Goal: Task Accomplishment & Management: Complete application form

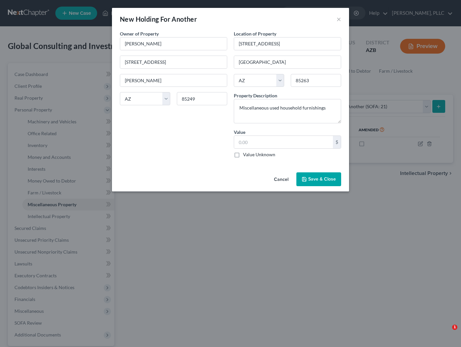
select select "holding_for_another"
select select "3"
type textarea "Miscellaneous used household furnishings"
click at [271, 146] on input "text" at bounding box center [283, 142] width 99 height 13
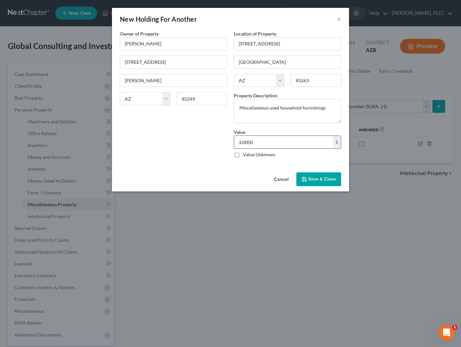
type input "30,000"
click at [322, 181] on span "Save & Close" at bounding box center [322, 179] width 28 height 6
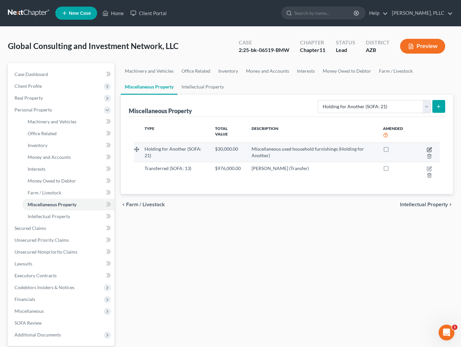
click at [429, 148] on icon "button" at bounding box center [429, 149] width 5 height 5
select select "3"
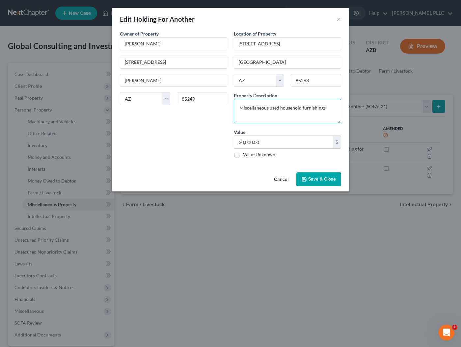
click at [330, 109] on textarea "Miscellaneous used household furnishings" at bounding box center [287, 111] width 107 height 24
click at [301, 107] on textarea "Miscellaneous used household furnishings" at bounding box center [287, 111] width 107 height 24
click at [296, 117] on textarea "Miscellaneous used household goods and furnishings" at bounding box center [287, 111] width 107 height 24
type textarea "Miscellaneous used household goods and furnishings"
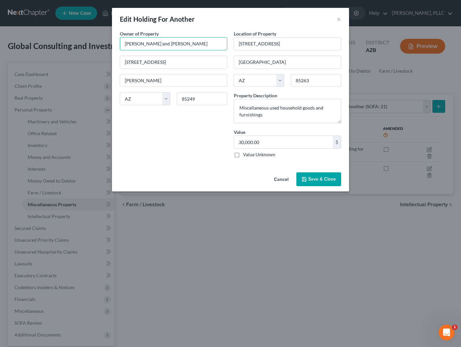
type input "[PERSON_NAME] and [PERSON_NAME]"
click at [309, 179] on span "Save & Close" at bounding box center [322, 179] width 28 height 6
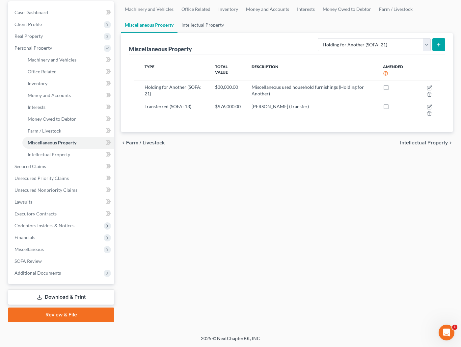
click at [59, 297] on link "Download & Print" at bounding box center [61, 297] width 106 height 15
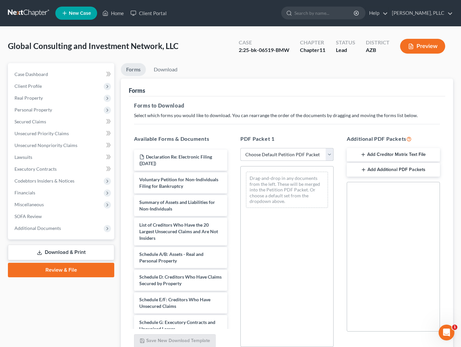
select select "0"
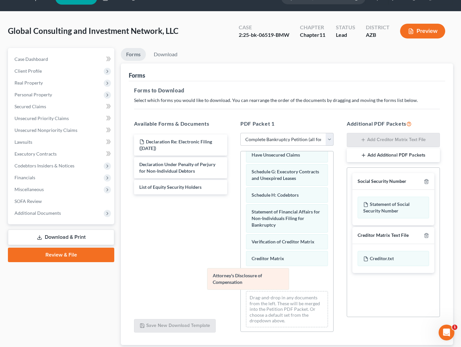
scroll to position [116, 0]
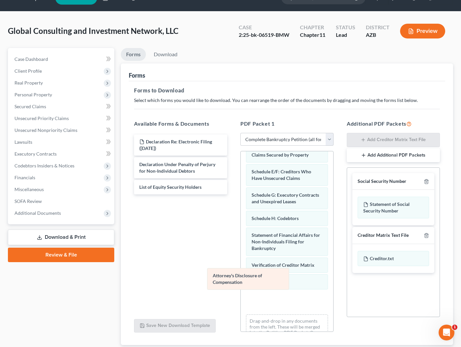
drag, startPoint x: 266, startPoint y: 277, endPoint x: 147, endPoint y: 228, distance: 128.5
click at [241, 228] on div "Attorney's Disclosure of Compensation Voluntary Petition for Non-Individuals Fi…" at bounding box center [287, 196] width 92 height 321
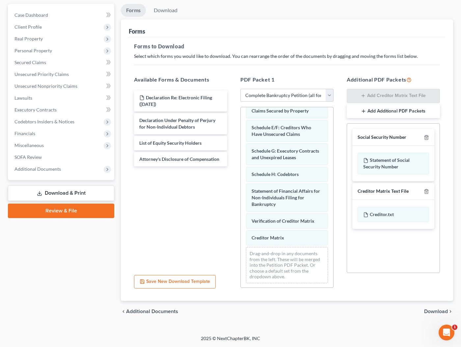
scroll to position [59, 0]
click at [437, 312] on span "Download" at bounding box center [436, 311] width 24 height 5
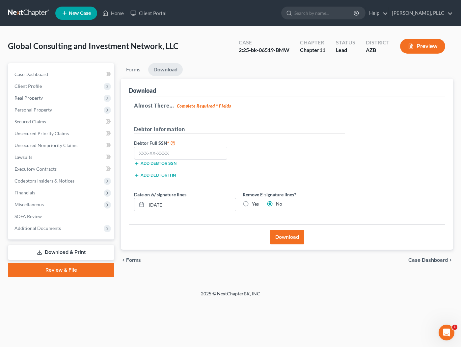
scroll to position [0, 0]
click at [191, 155] on input "text" at bounding box center [180, 153] width 93 height 13
type input "235-34-6345"
click at [281, 238] on button "Download" at bounding box center [287, 237] width 34 height 14
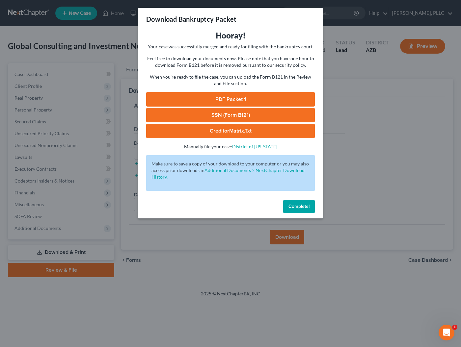
click at [215, 100] on link "PDF Packet 1" at bounding box center [230, 99] width 169 height 14
click at [299, 208] on span "Complete!" at bounding box center [298, 207] width 21 height 6
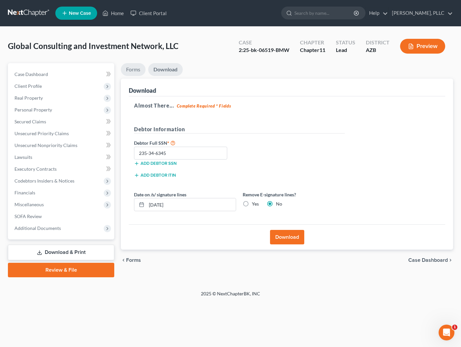
click at [136, 73] on link "Forms" at bounding box center [133, 69] width 25 height 13
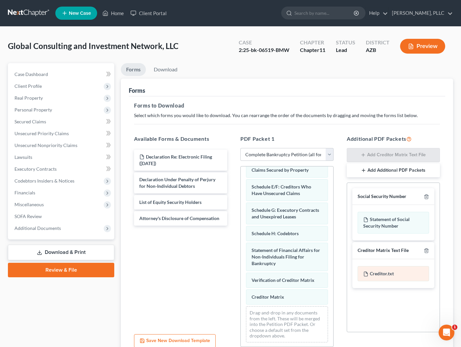
click at [398, 272] on div "Creditor.txt" at bounding box center [392, 273] width 71 height 15
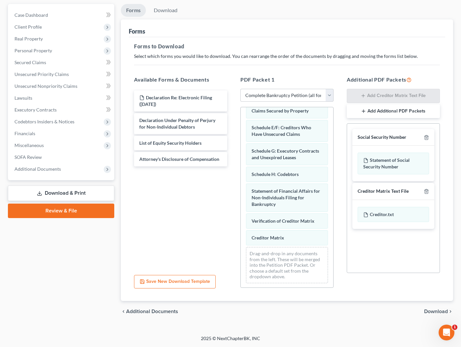
scroll to position [59, 0]
click at [427, 312] on span "Download" at bounding box center [436, 311] width 24 height 5
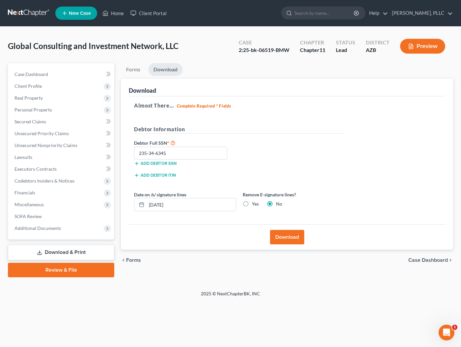
scroll to position [0, 0]
click at [286, 240] on button "Download" at bounding box center [287, 237] width 34 height 14
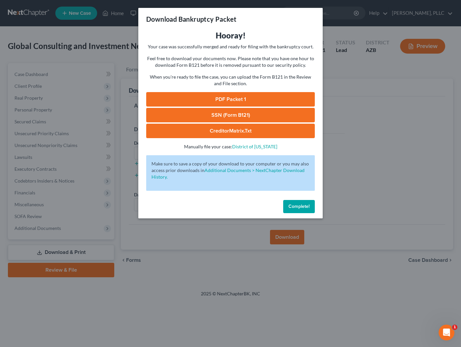
click at [297, 205] on span "Complete!" at bounding box center [298, 207] width 21 height 6
